Goal: Task Accomplishment & Management: Complete application form

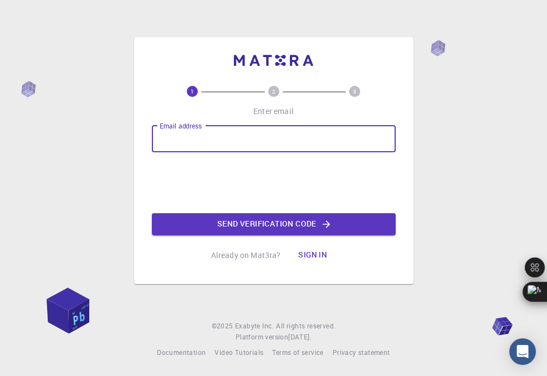
click at [178, 136] on input "Email address" at bounding box center [274, 139] width 244 height 27
type input "[EMAIL_ADDRESS][DOMAIN_NAME]"
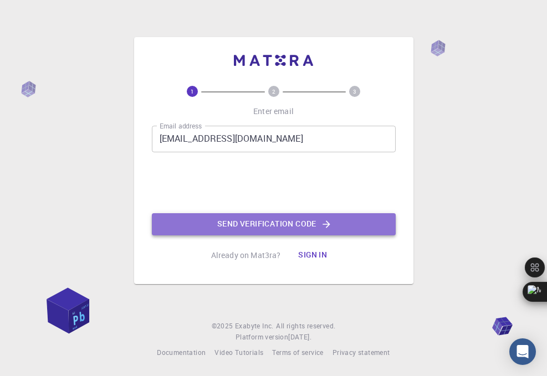
click at [273, 229] on button "Send verification code" at bounding box center [274, 224] width 244 height 22
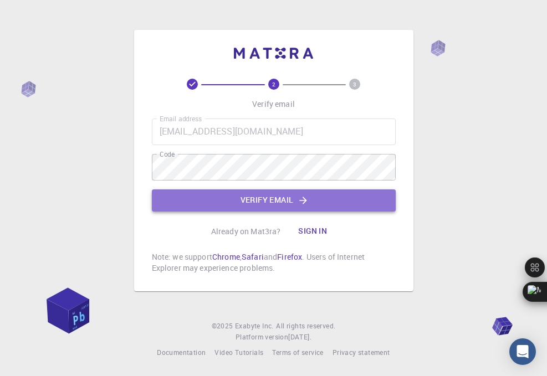
click at [261, 205] on button "Verify email" at bounding box center [274, 200] width 244 height 22
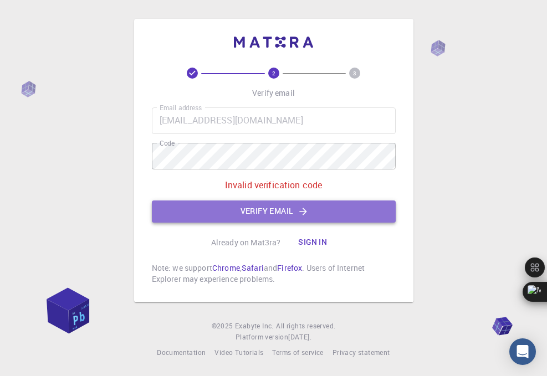
click at [280, 205] on button "Verify email" at bounding box center [274, 211] width 244 height 22
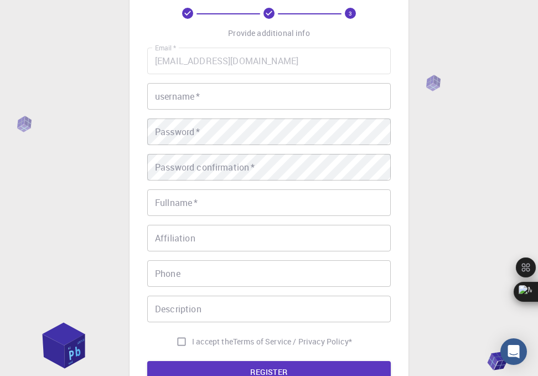
scroll to position [58, 0]
click at [209, 102] on input "username   *" at bounding box center [269, 97] width 244 height 27
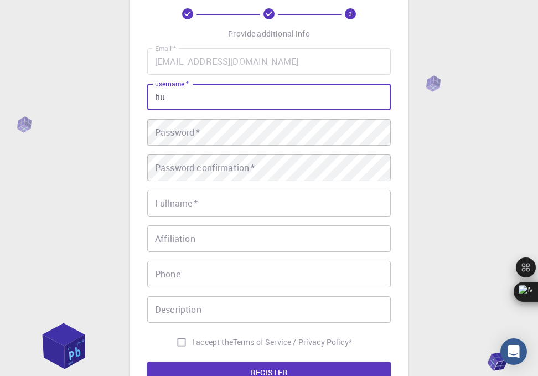
type input "h"
type input "[PERSON_NAME]"
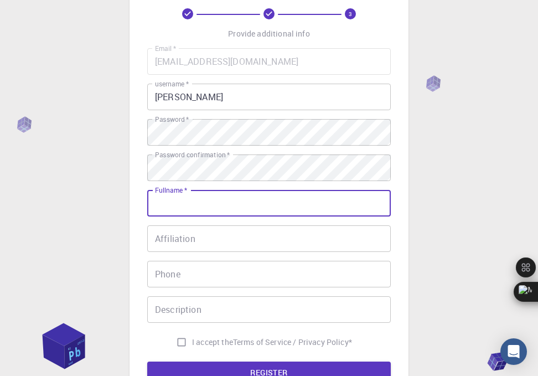
click at [181, 199] on input "Fullname   *" at bounding box center [269, 203] width 244 height 27
type input "wibert"
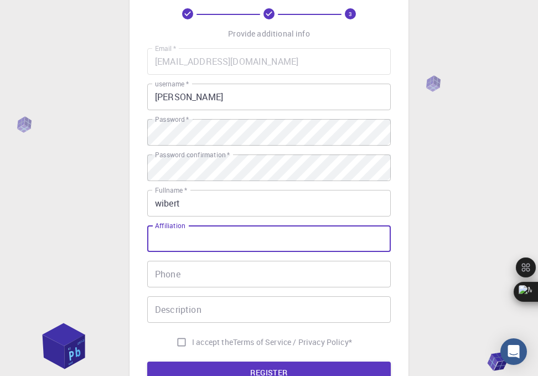
click at [200, 239] on input "Affiliation" at bounding box center [269, 238] width 244 height 27
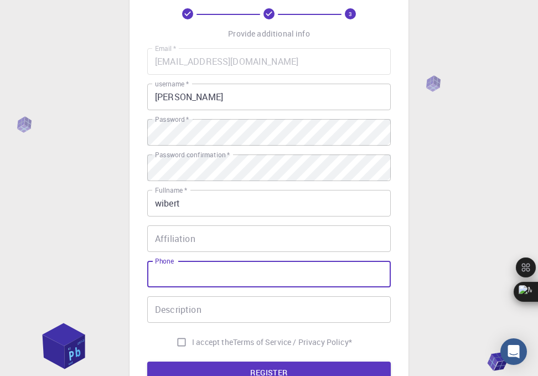
click at [192, 270] on input "Phone" at bounding box center [269, 274] width 244 height 27
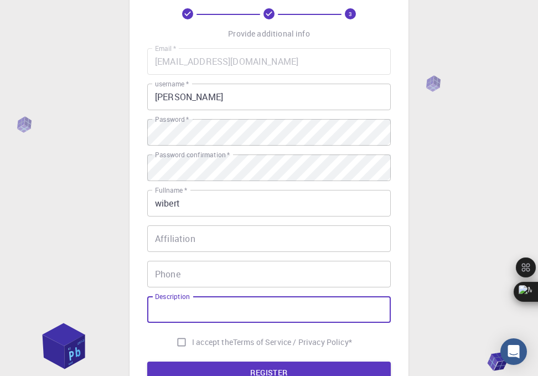
drag, startPoint x: 198, startPoint y: 310, endPoint x: 177, endPoint y: 342, distance: 38.4
click at [177, 342] on div "Email   * [EMAIL_ADDRESS][DOMAIN_NAME] Email   * username   * [PERSON_NAME] use…" at bounding box center [269, 200] width 244 height 305
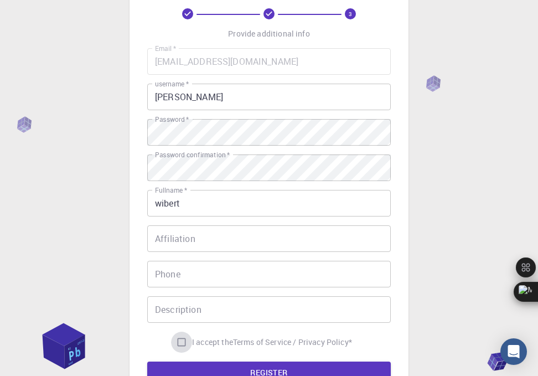
click at [177, 342] on input "I accept the Terms of Service / Privacy Policy *" at bounding box center [181, 342] width 21 height 21
checkbox input "true"
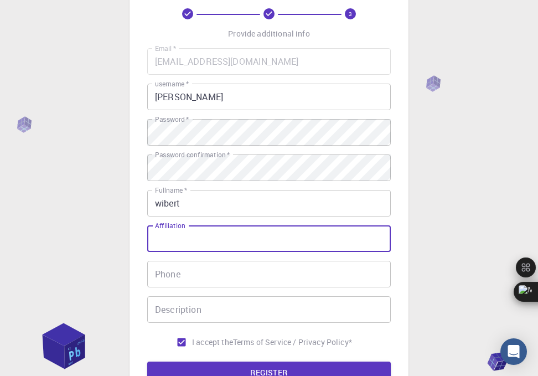
click at [205, 244] on input "Affiliation" at bounding box center [269, 238] width 244 height 27
type input "student"
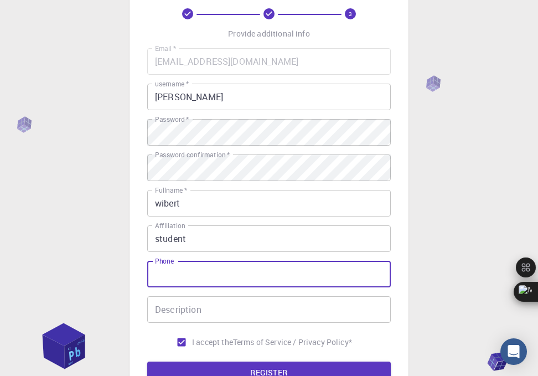
click at [198, 276] on input "Phone" at bounding box center [269, 274] width 244 height 27
type input "0776922888"
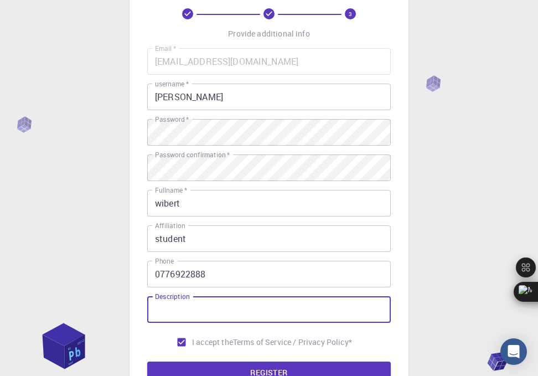
click at [194, 314] on input "Description" at bounding box center [269, 309] width 244 height 27
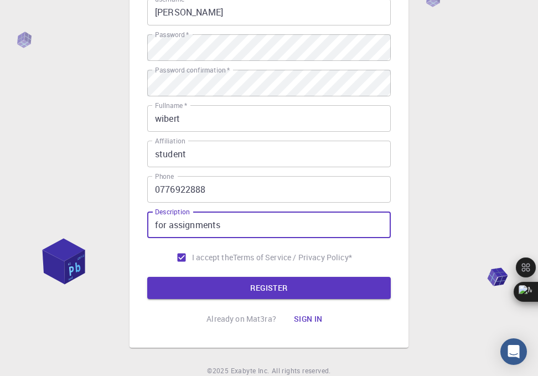
scroll to position [147, 0]
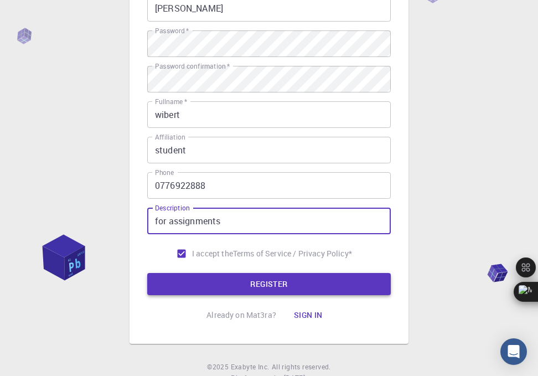
type input "for assignments"
click at [252, 280] on button "REGISTER" at bounding box center [269, 284] width 244 height 22
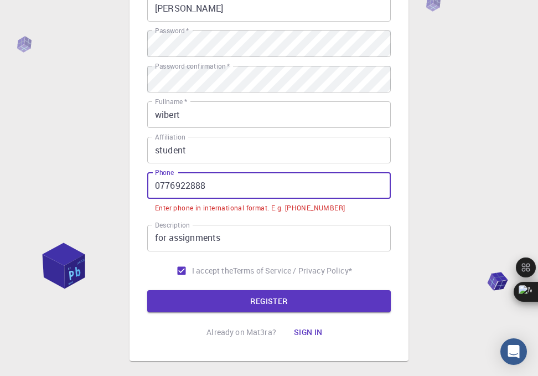
click at [171, 182] on input "0776922888" at bounding box center [269, 185] width 244 height 27
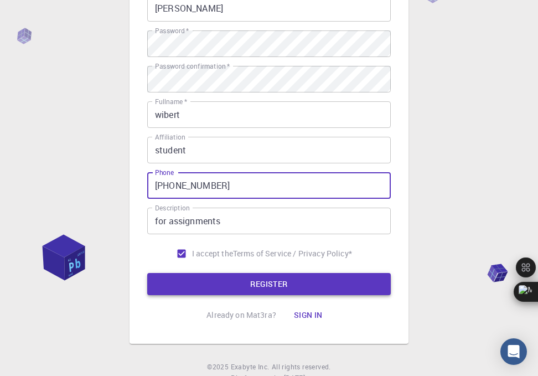
type input "[PHONE_NUMBER]"
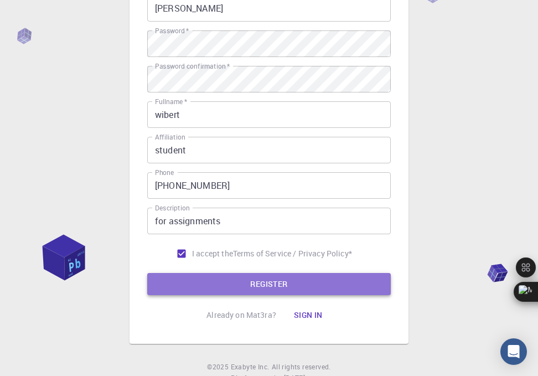
click at [234, 277] on button "REGISTER" at bounding box center [269, 284] width 244 height 22
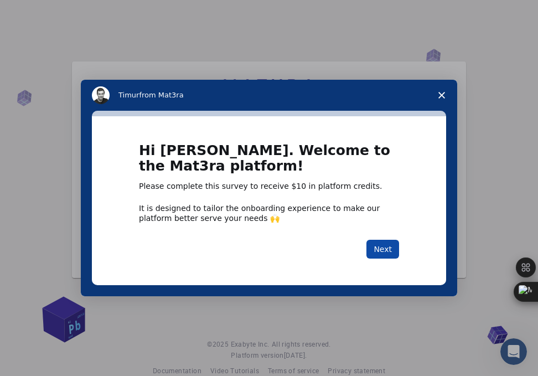
click at [385, 250] on button "Next" at bounding box center [383, 249] width 33 height 19
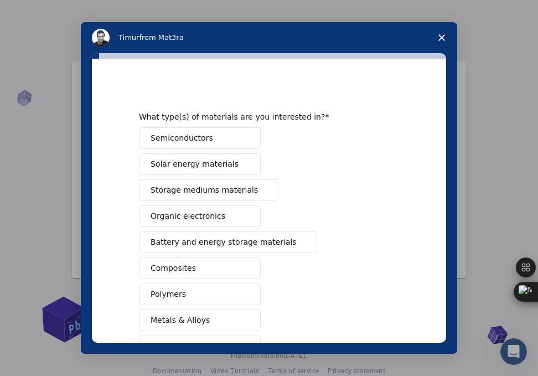
scroll to position [1, 0]
click at [237, 167] on button "Solar energy materials" at bounding box center [200, 164] width 122 height 22
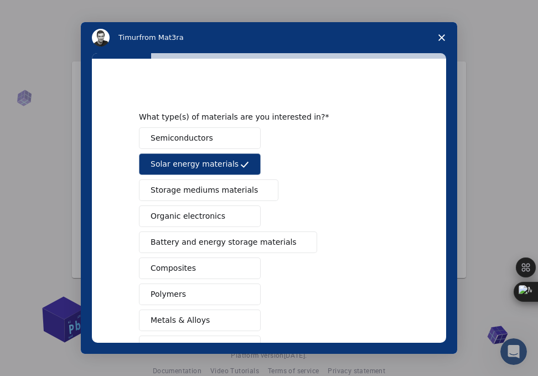
click at [258, 189] on span "Intercom messenger" at bounding box center [262, 190] width 9 height 9
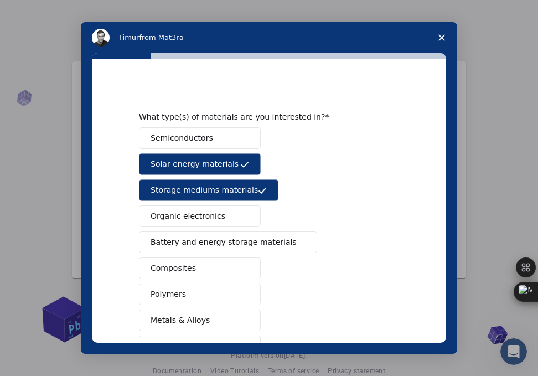
click at [226, 221] on button "Organic electronics" at bounding box center [200, 216] width 122 height 22
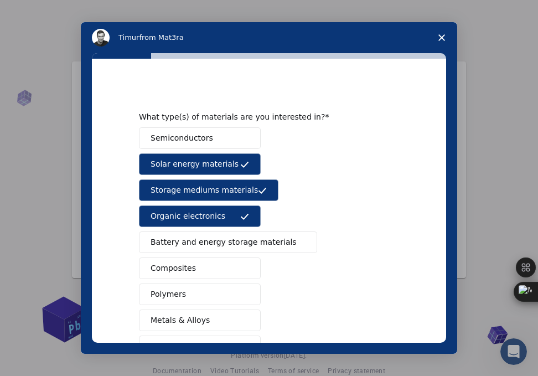
click at [224, 241] on span "Battery and energy storage materials" at bounding box center [224, 242] width 146 height 12
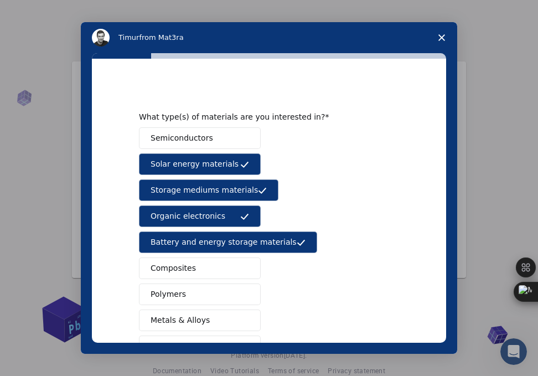
click at [220, 272] on button "Composites" at bounding box center [200, 268] width 122 height 22
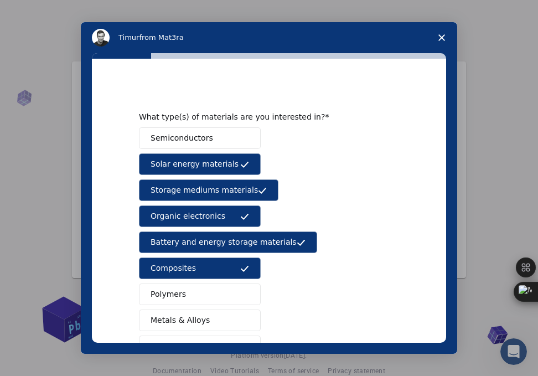
click at [219, 282] on div "Semiconductors Solar energy materials Storage mediums materials Organic electro…" at bounding box center [269, 281] width 260 height 308
click at [215, 296] on button "Polymers" at bounding box center [200, 294] width 122 height 22
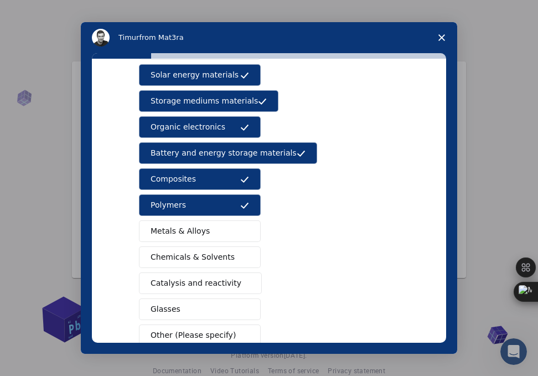
scroll to position [158, 0]
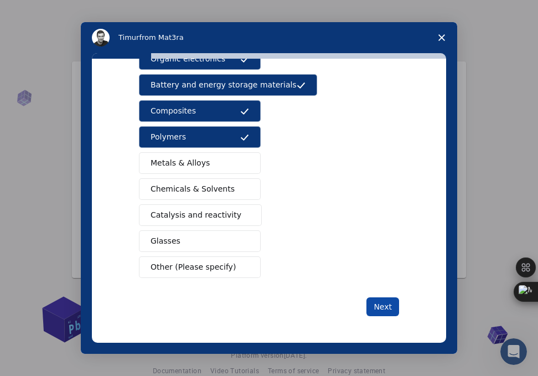
click at [383, 305] on button "Next" at bounding box center [383, 306] width 33 height 19
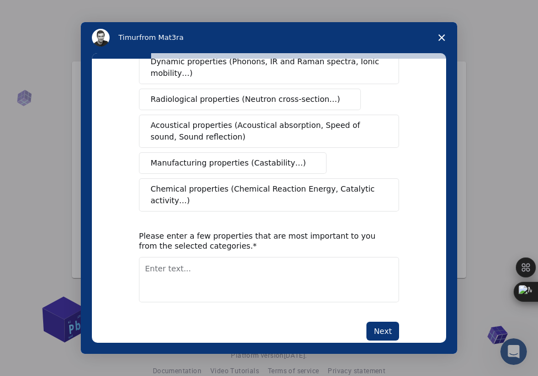
scroll to position [215, 0]
click at [384, 321] on button "Next" at bounding box center [383, 330] width 33 height 19
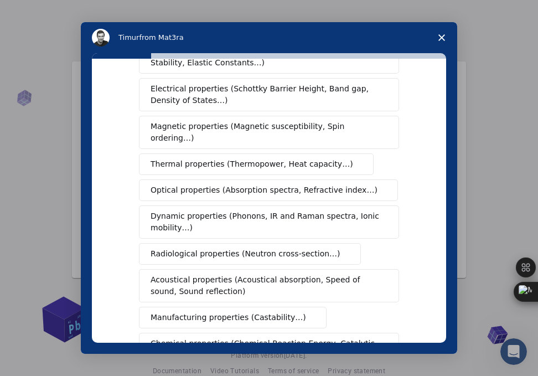
scroll to position [242, 0]
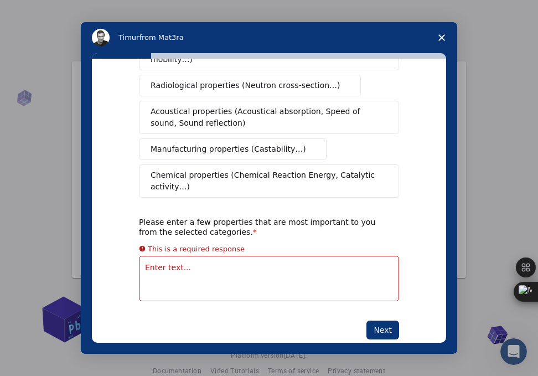
click at [520, 152] on div "Intercom messenger" at bounding box center [269, 188] width 538 height 376
click at [437, 35] on span "Close survey" at bounding box center [441, 37] width 31 height 31
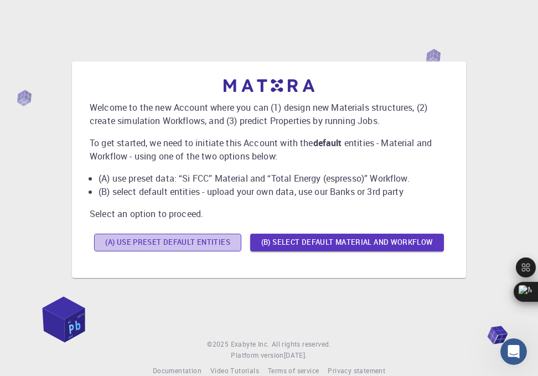
click at [218, 239] on button "(A) Use preset default entities" at bounding box center [167, 243] width 147 height 18
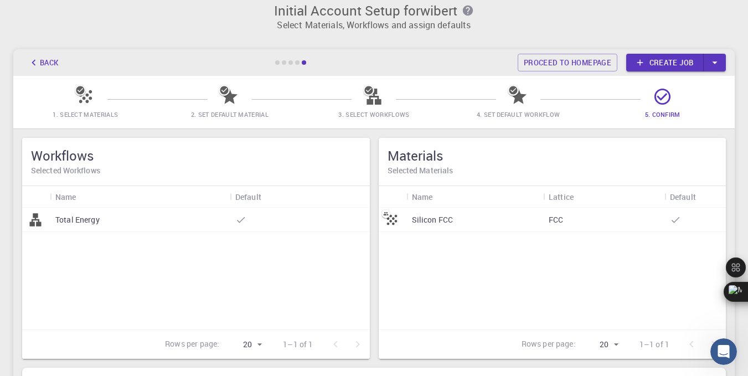
scroll to position [11, 0]
